Goal: Information Seeking & Learning: Understand process/instructions

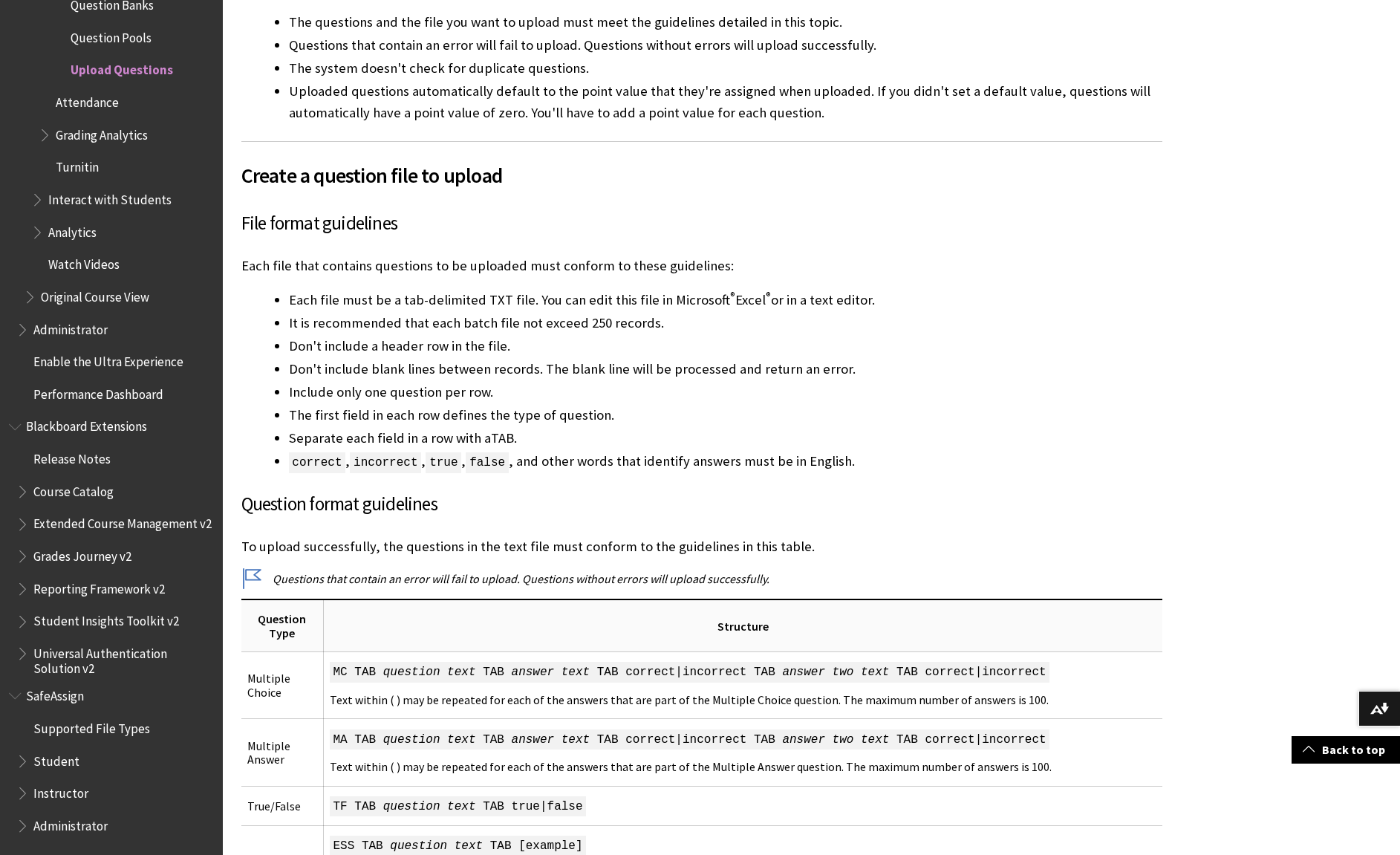
scroll to position [594, 0]
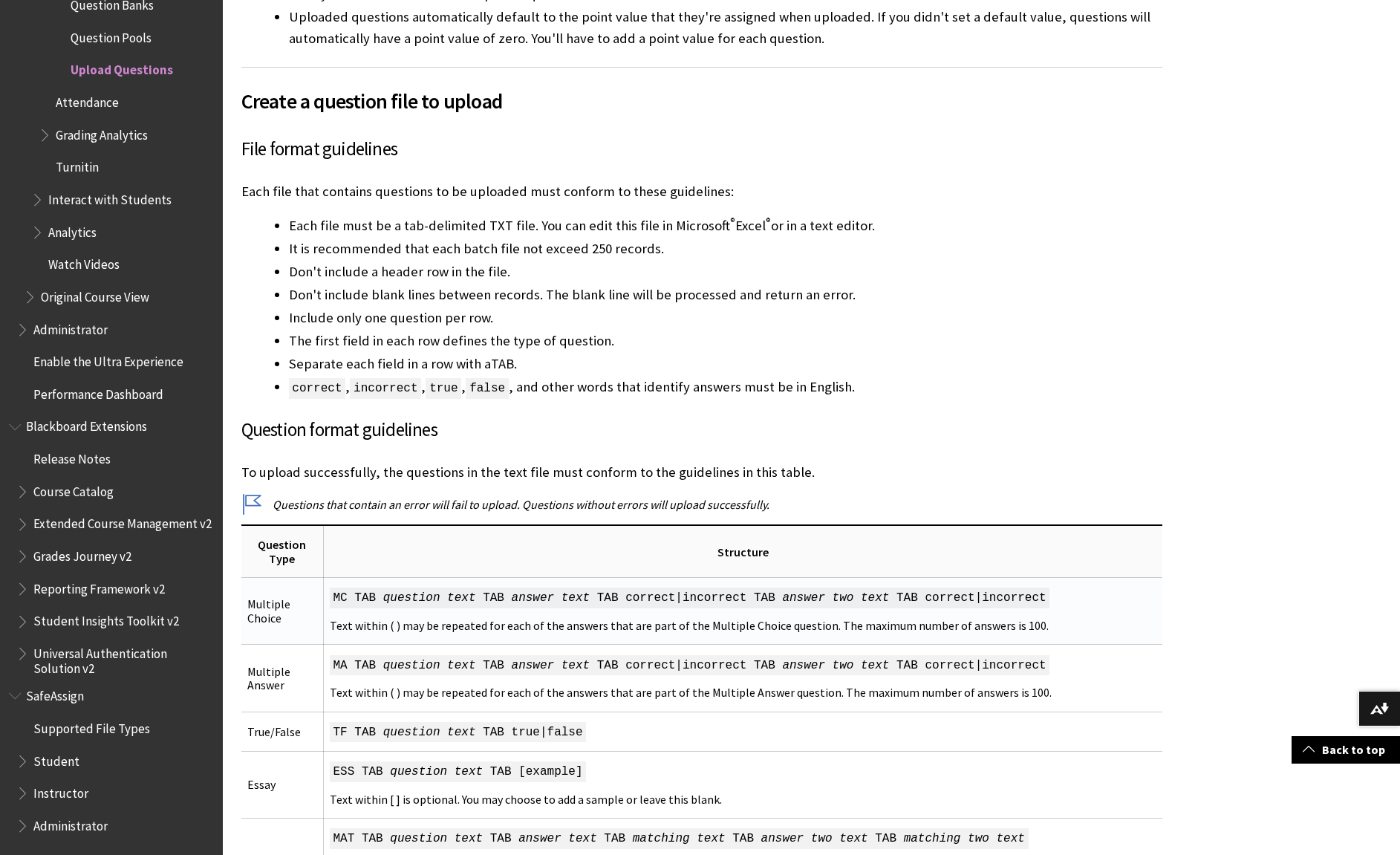
drag, startPoint x: 334, startPoint y: 592, endPoint x: 1119, endPoint y: 603, distance: 785.1
click at [1119, 603] on td "MC TAB question text TAB answer text TAB correct|incorrect TAB answer two text …" at bounding box center [742, 610] width 838 height 66
copy td "MC TAB question text TAB answer text TAB correct|incorrect TAB answer two text …"
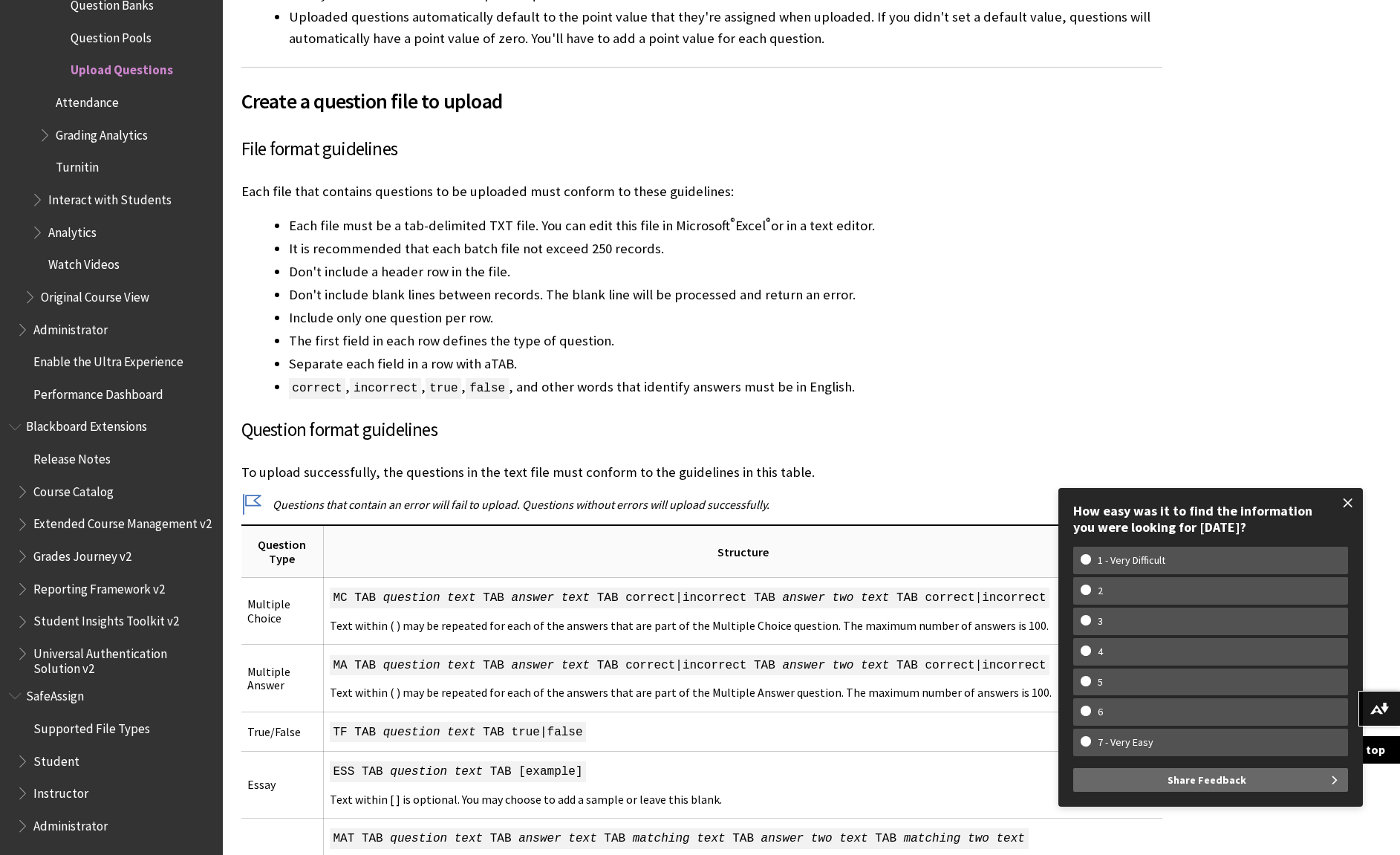
click at [1350, 499] on span at bounding box center [1347, 502] width 31 height 31
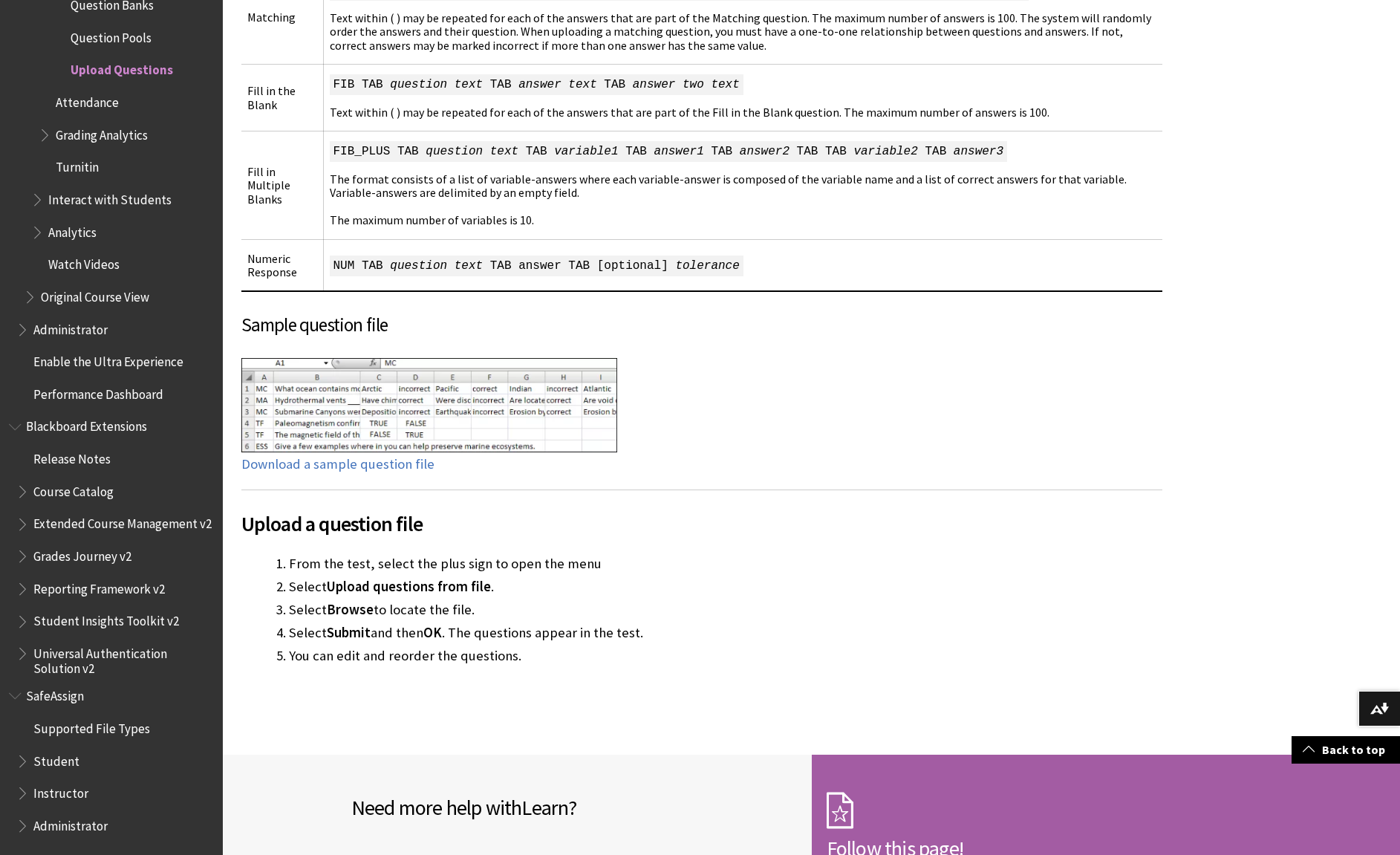
scroll to position [1559, 0]
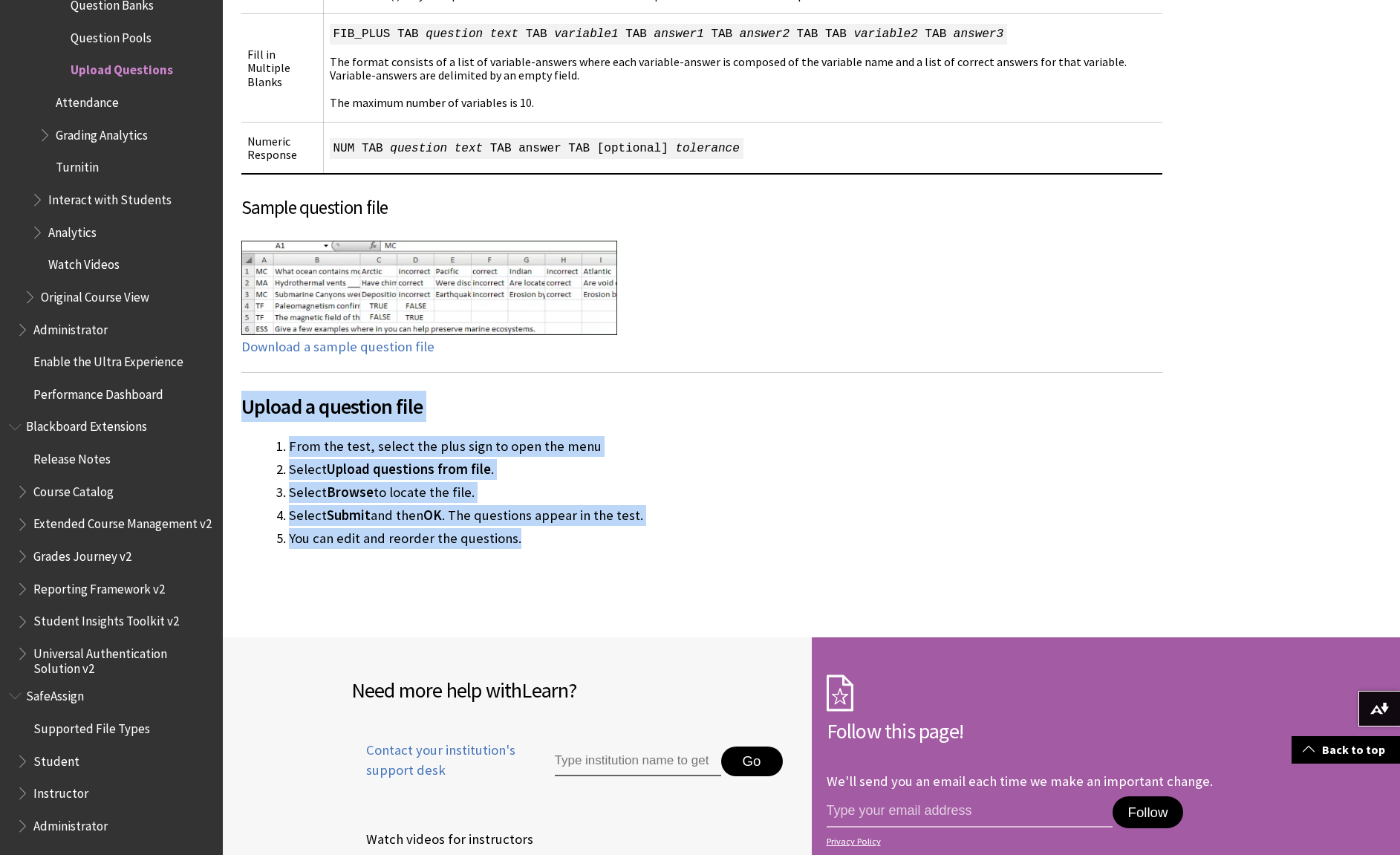
drag, startPoint x: 243, startPoint y: 397, endPoint x: 630, endPoint y: 528, distance: 408.6
click at [925, 482] on li "Select Browse to locate the file." at bounding box center [725, 491] width 873 height 21
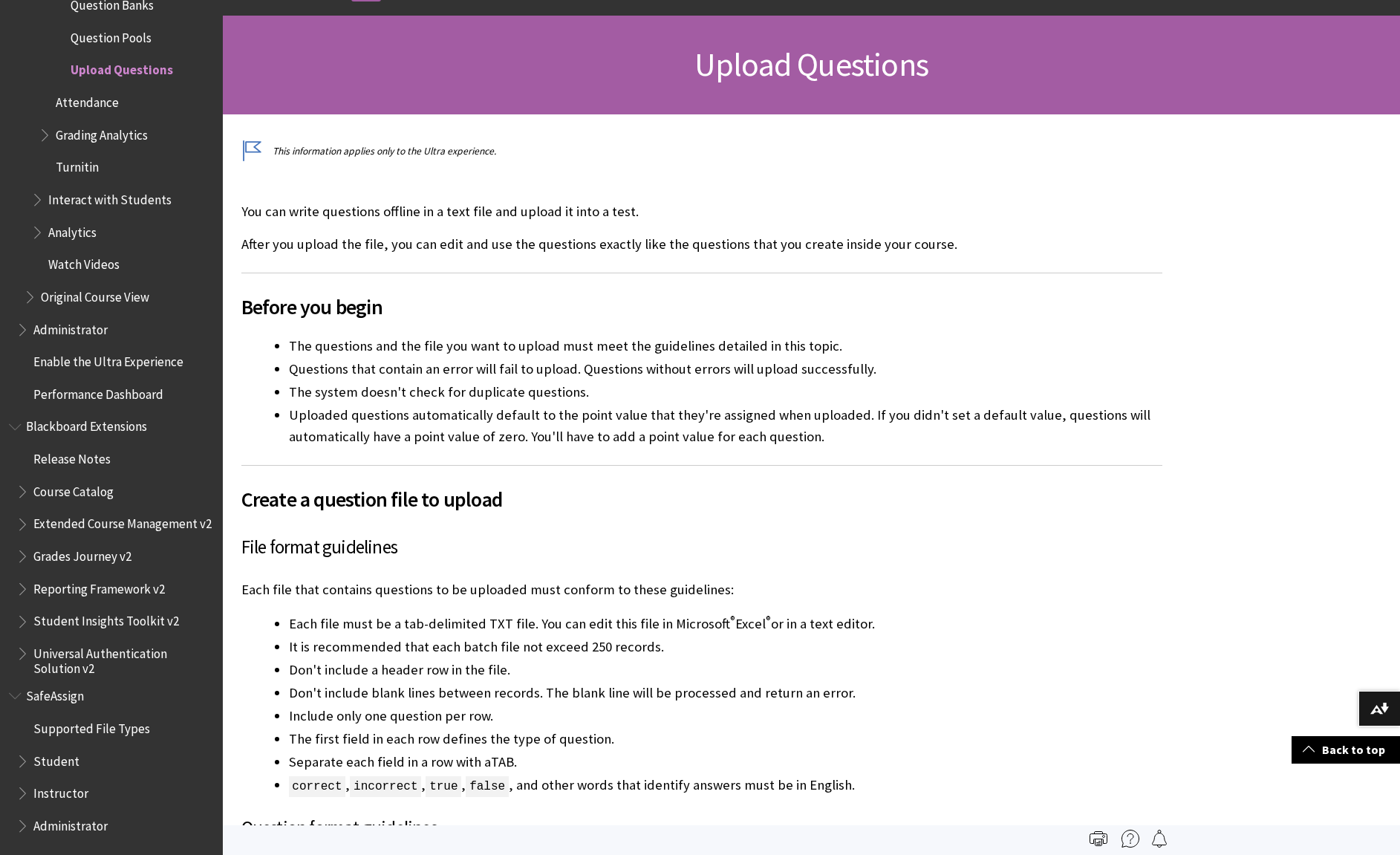
scroll to position [0, 0]
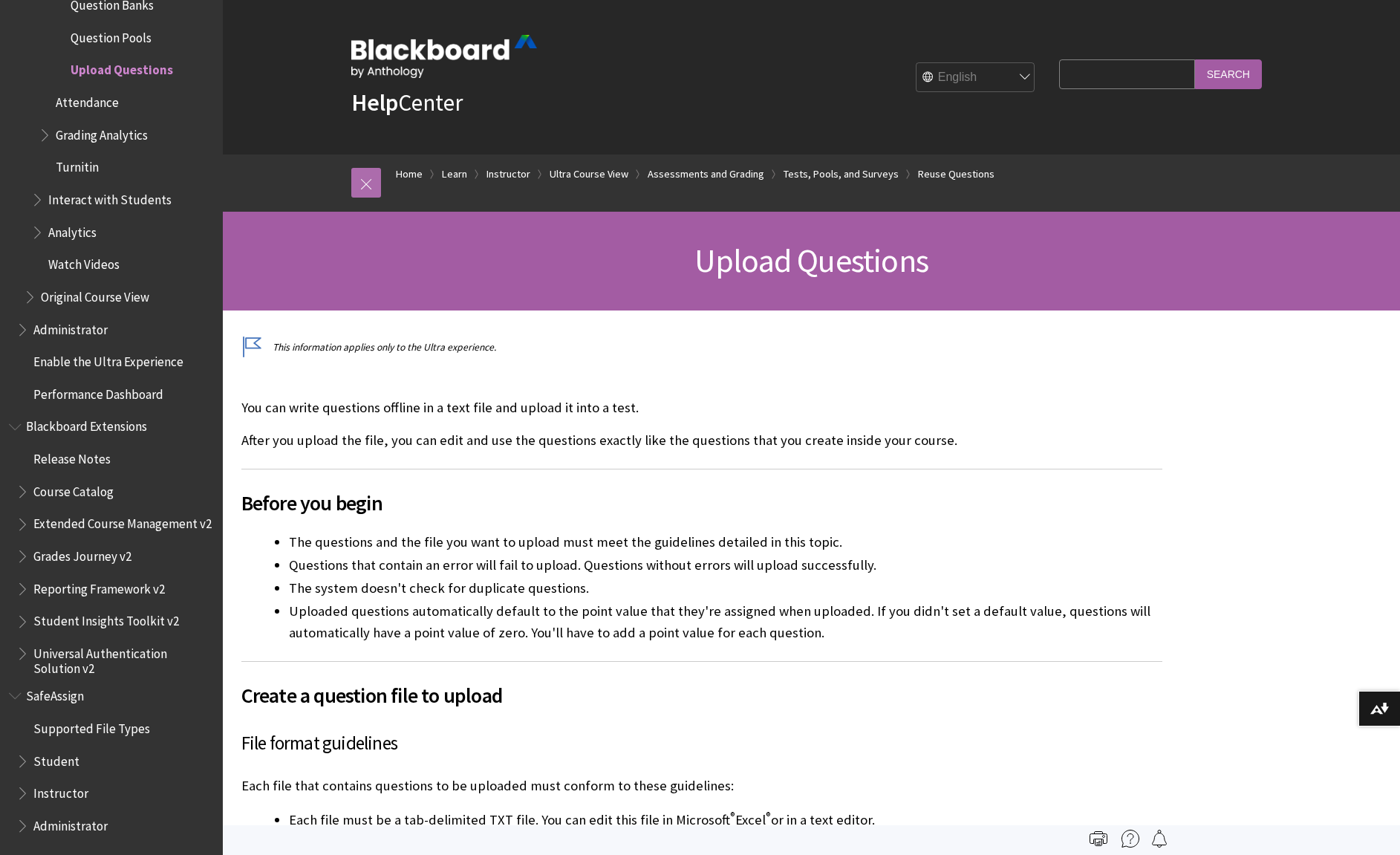
click at [373, 184] on link at bounding box center [367, 182] width 30 height 30
